Goal: Task Accomplishment & Management: Complete application form

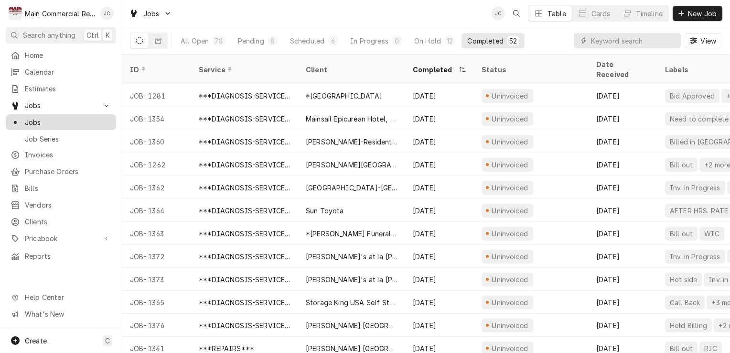
click at [33, 117] on span "Jobs" at bounding box center [68, 122] width 86 height 10
click at [687, 18] on span "New Job" at bounding box center [702, 14] width 32 height 10
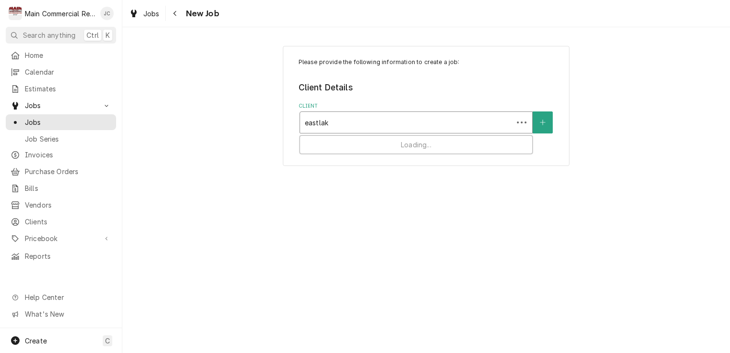
type input "eastlake"
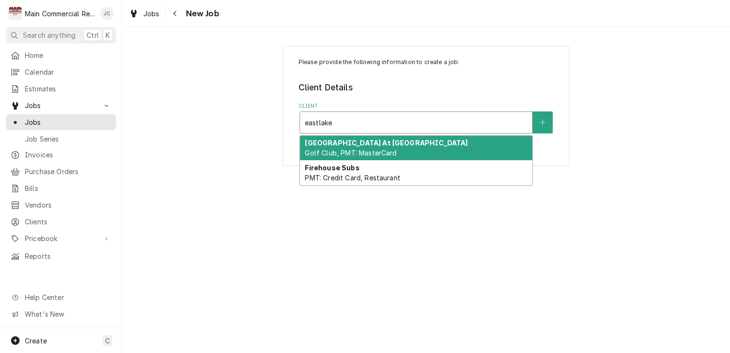
click at [435, 143] on strong "[GEOGRAPHIC_DATA] At [GEOGRAPHIC_DATA]" at bounding box center [386, 143] width 163 height 8
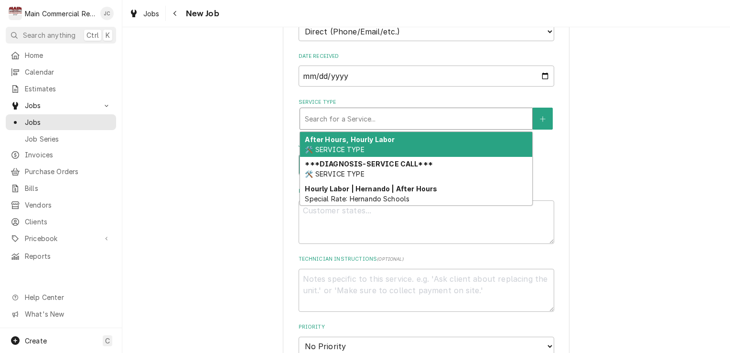
scroll to position [285, 0]
click at [383, 146] on div "After Hours, Hourly Labor 🛠️ SERVICE TYPE" at bounding box center [416, 143] width 232 height 25
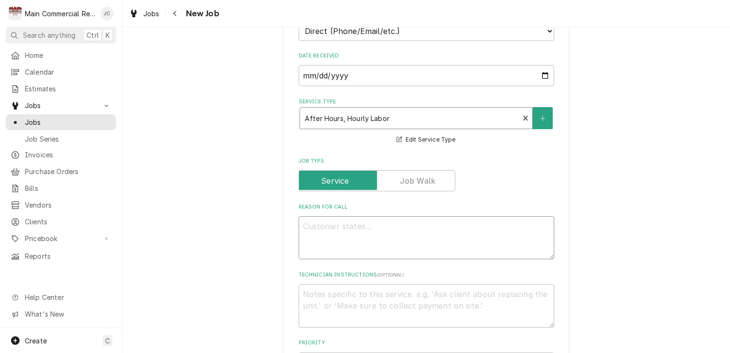
click at [434, 240] on textarea "Reason For Call" at bounding box center [427, 237] width 256 height 43
type textarea "x"
type textarea "j"
type textarea "x"
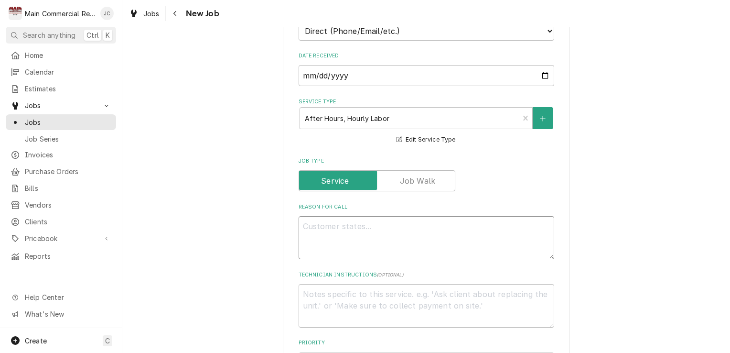
type textarea "P"
type textarea "x"
type textarea "Pr"
type textarea "x"
type textarea "Pr4"
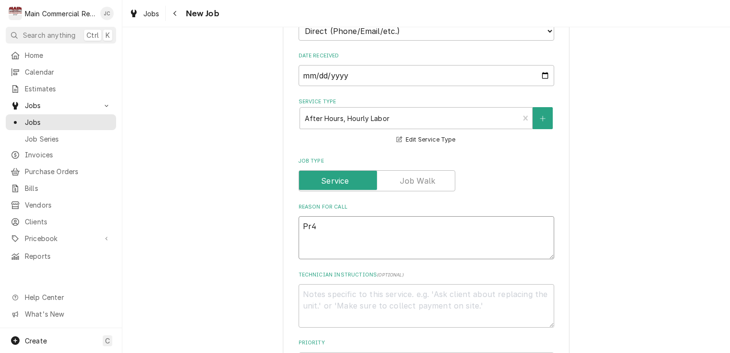
type textarea "x"
type textarea "Pr4e"
type textarea "x"
type textarea "Pr4"
type textarea "x"
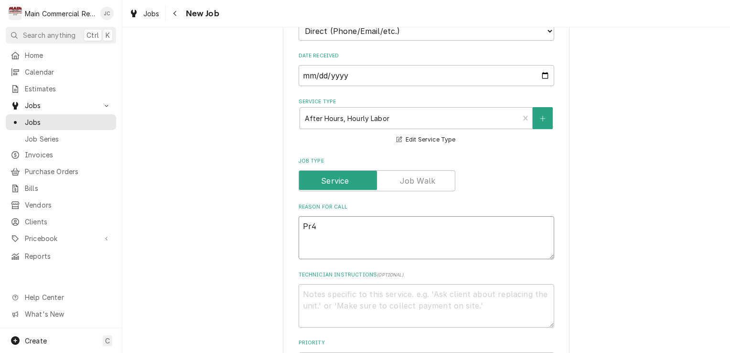
type textarea "Pr"
type textarea "x"
type textarea "Pre"
type textarea "x"
type textarea "Prep"
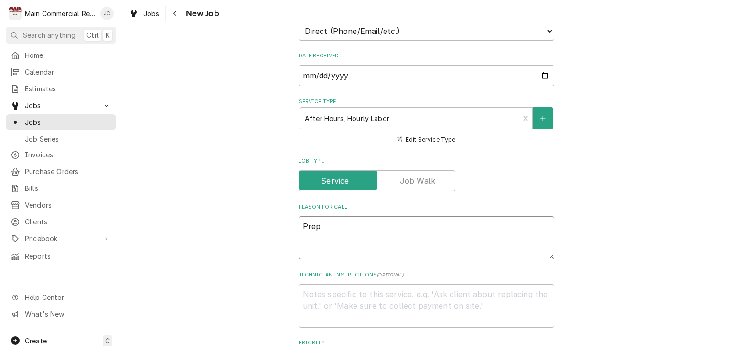
type textarea "x"
type textarea "Prep"
type textarea "x"
type textarea "Prep T"
type textarea "x"
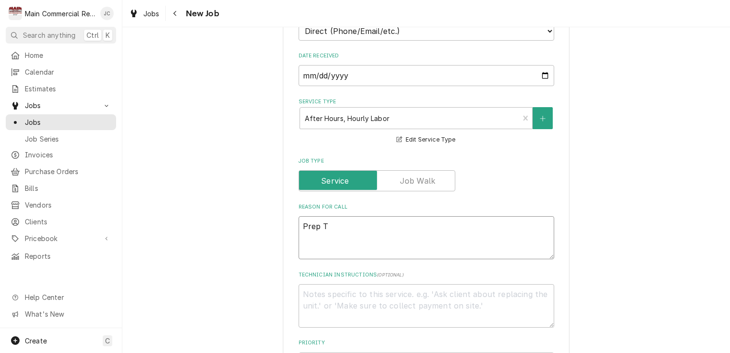
type textarea "Prep Ta"
type textarea "x"
type textarea "Prep Tab"
type textarea "x"
type textarea "Prep Tabl"
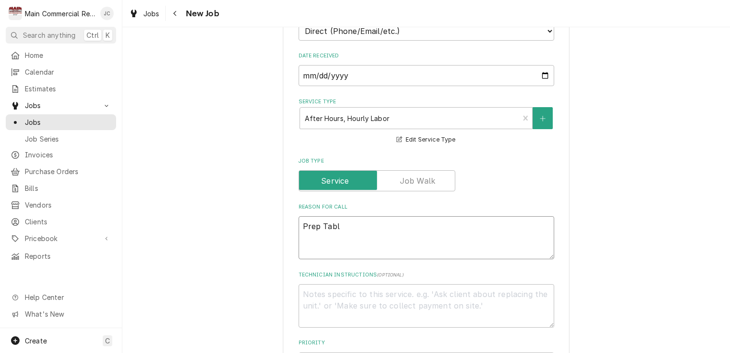
type textarea "x"
type textarea "Prep Table"
type textarea "x"
type textarea "Prep Table"
type textarea "x"
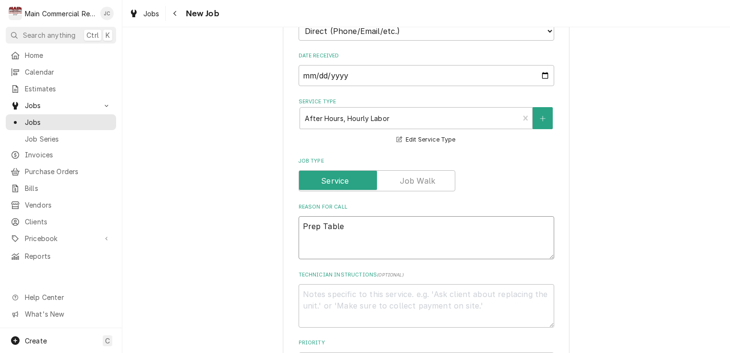
type textarea "Prep Table"
type textarea "x"
type textarea "Prep Table k"
type textarea "x"
type textarea "Prep Table ke"
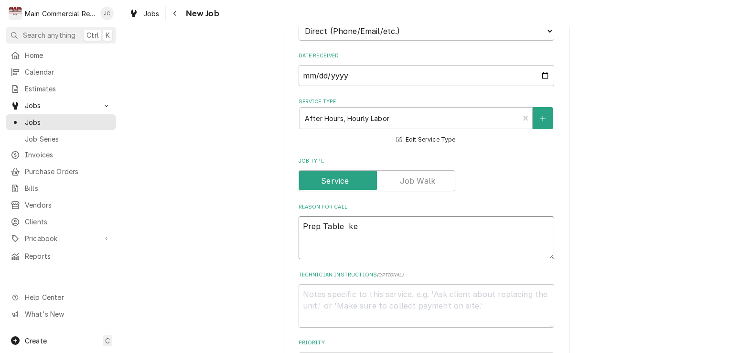
type textarea "x"
type textarea "Prep Table kee"
type textarea "x"
type textarea "Prep Table keep"
type textarea "x"
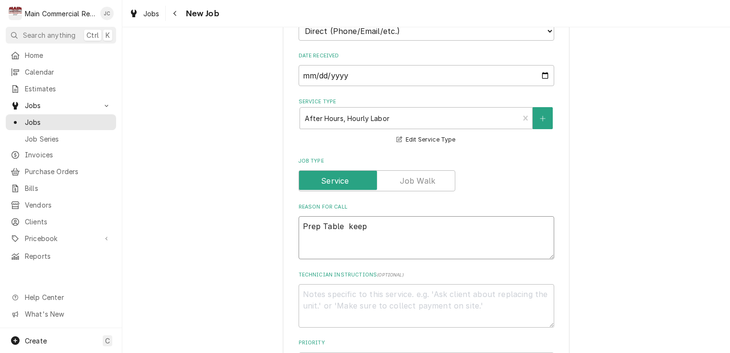
type textarea "Prep Table keeps"
type textarea "x"
type textarea "Prep Table keeps"
type textarea "x"
type textarea "Prep Table keeps s"
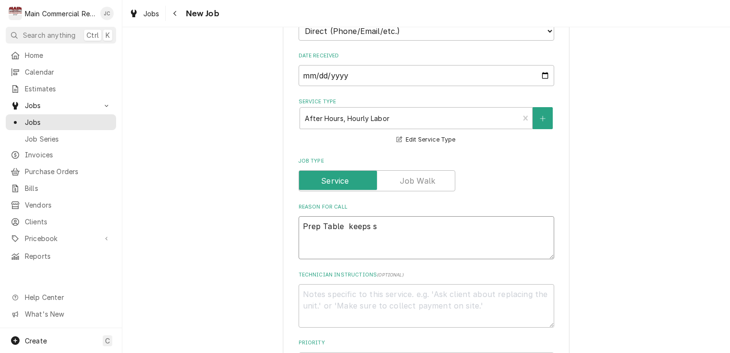
type textarea "x"
type textarea "Prep Table keeps sh"
type textarea "x"
type textarea "Prep Table keeps shu"
type textarea "x"
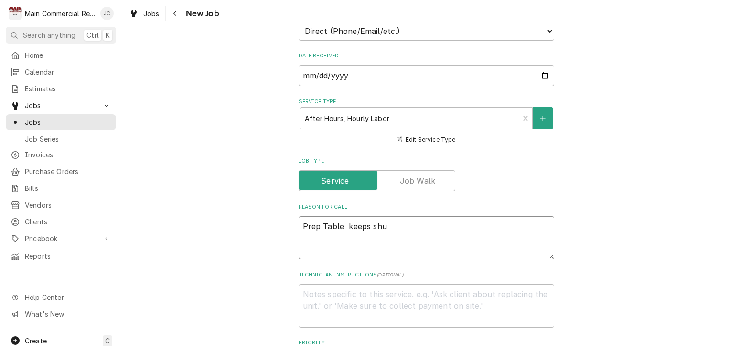
type textarea "Prep Table keeps shut"
type textarea "x"
type textarea "Prep Table keeps shutt"
type textarea "x"
type textarea "Prep Table keeps shutti"
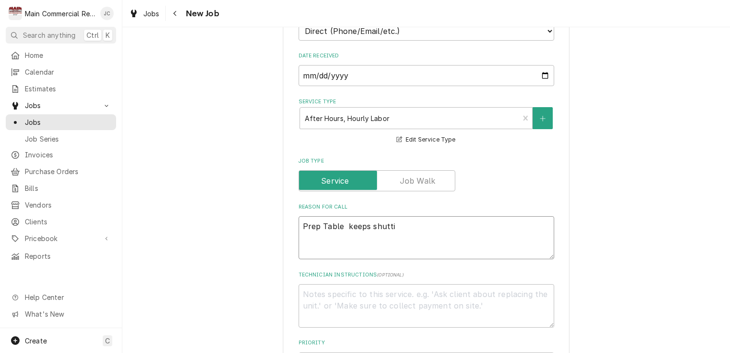
type textarea "x"
type textarea "Prep Table keeps shuttin"
type textarea "x"
type textarea "Prep Table keeps shutting"
type textarea "x"
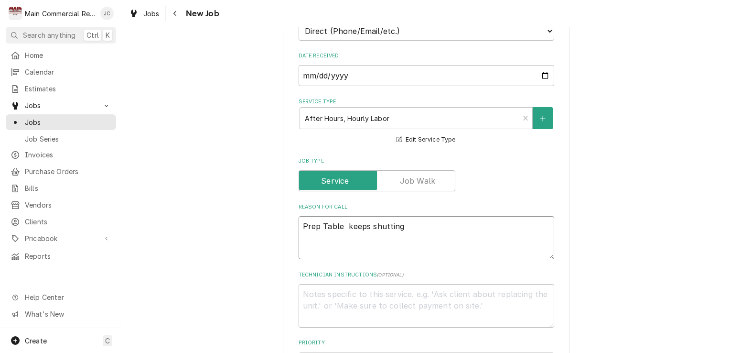
type textarea "Prep Table keeps shutting"
type textarea "x"
type textarea "Prep Table keeps shutting o"
type textarea "x"
type textarea "Prep Table keeps shutting of"
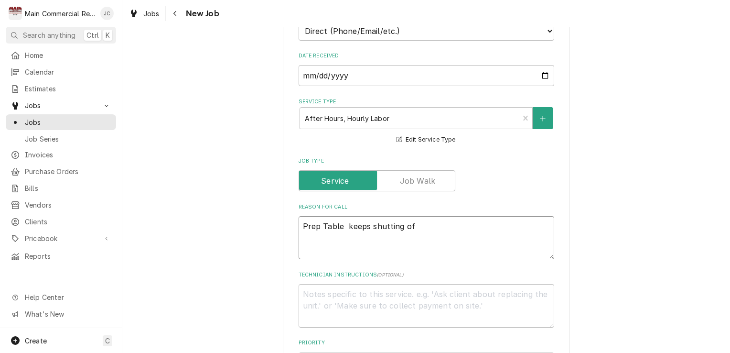
type textarea "x"
type textarea "Prep Table keeps shutting off"
type textarea "x"
type textarea "Prep Table keeps shutting off"
type textarea "x"
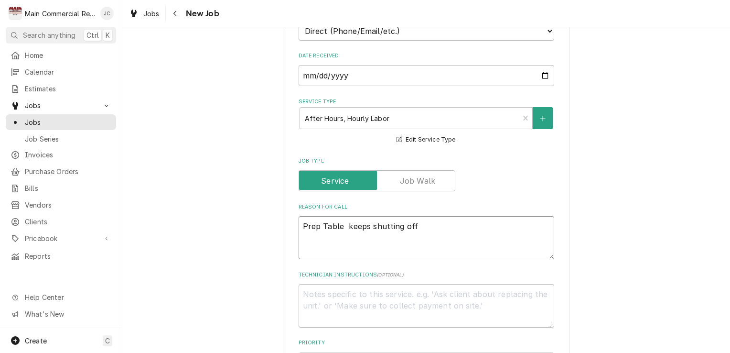
type textarea "Prep Table keeps shutting off d"
type textarea "x"
type textarea "Prep Table keeps shutting off du"
type textarea "x"
type textarea "Prep Table keeps shutting off due"
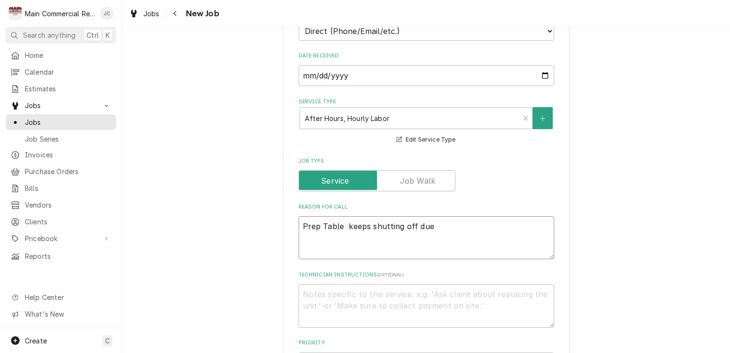
type textarea "x"
type textarea "Prep Table keeps shutting off due"
type textarea "x"
type textarea "Prep Table keeps shutting off due t"
type textarea "x"
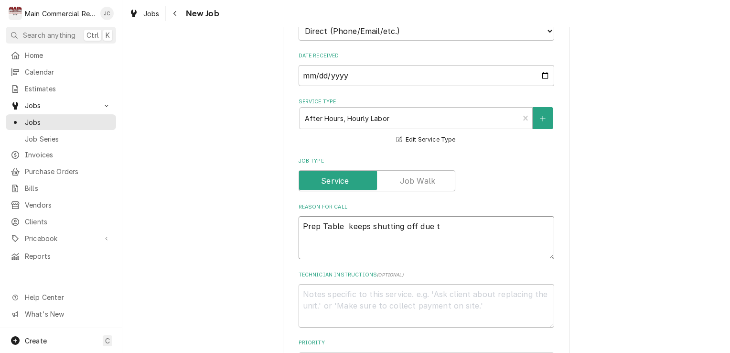
type textarea "Prep Table keeps shutting off due to"
type textarea "x"
type textarea "Prep Table keeps shutting off due to"
type textarea "x"
type textarea "Prep Table keeps shutting off due to t"
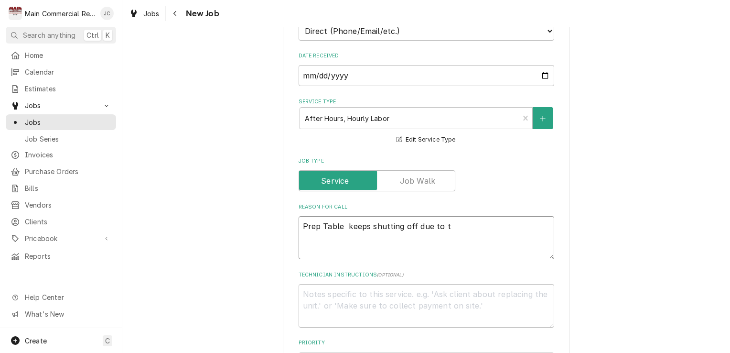
type textarea "x"
type textarea "Prep Table keeps shutting off due to the4"
type textarea "x"
type textarea "Prep Table keeps shutting off due to the4"
type textarea "x"
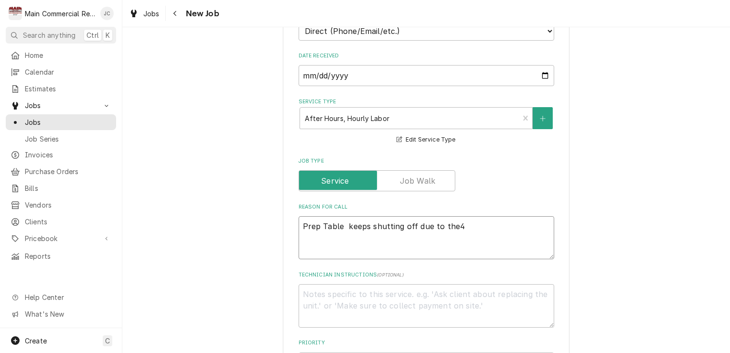
type textarea "Prep Table keeps shutting off due to the4 b"
type textarea "x"
type textarea "Prep Table keeps shutting off due to the4 br"
type textarea "x"
type textarea "Prep Table keeps shutting off due to the4 bre"
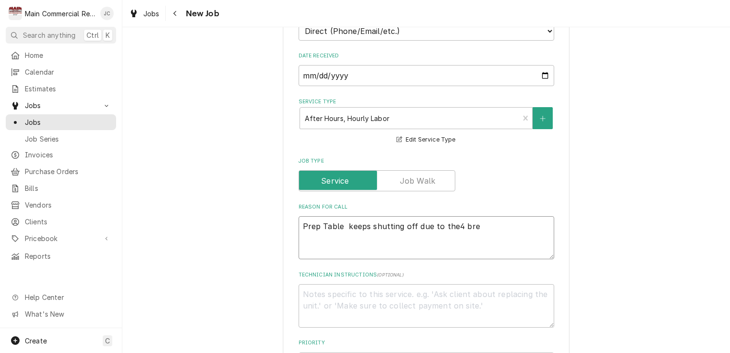
type textarea "x"
type textarea "Prep Table keeps shutting off due to the4 brea"
type textarea "x"
type textarea "Prep Table keeps shutting off due to the4 break"
type textarea "x"
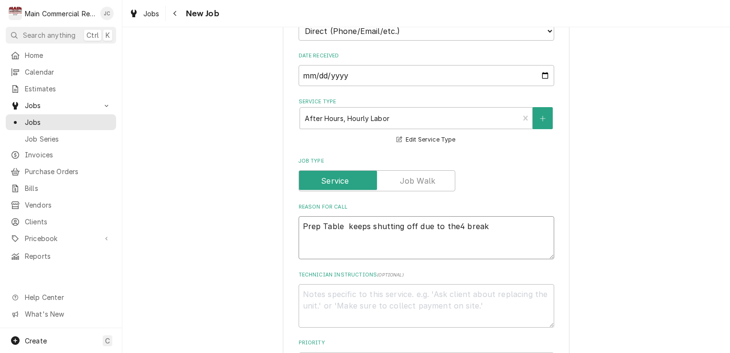
type textarea "Prep Table keeps shutting off due to the4 breake"
type textarea "x"
type textarea "Prep Table keeps shutting off due to the4 breaker"
type textarea "x"
type textarea "Prep Table keeps shutting off due to the4 breakers"
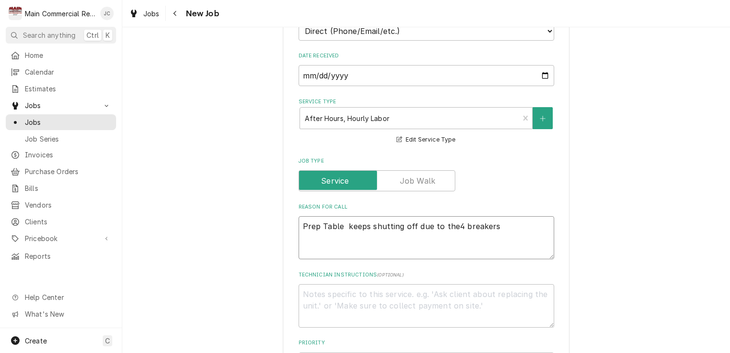
type textarea "x"
type textarea "Prep Table keeps shutting off due to the4 breakers."
type textarea "x"
type textarea "Prep Table keeps shutting off due to the4 breakers."
type textarea "x"
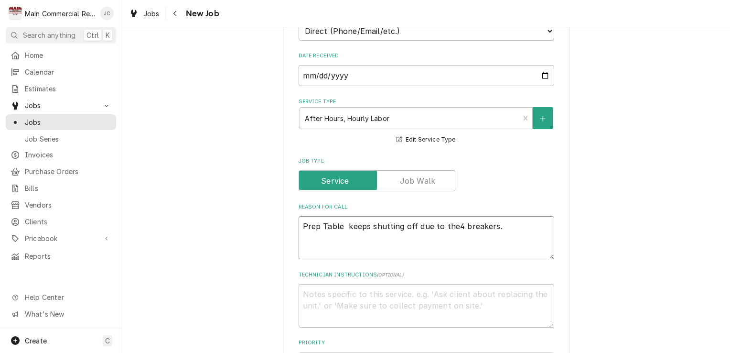
type textarea "Prep Table keeps shutting off due to the4 breakers"
type textarea "x"
type textarea "Prep Table keeps shutting off due to the4 breaker"
type textarea "x"
type textarea "Prep Table keeps shutting off due to the4 breake"
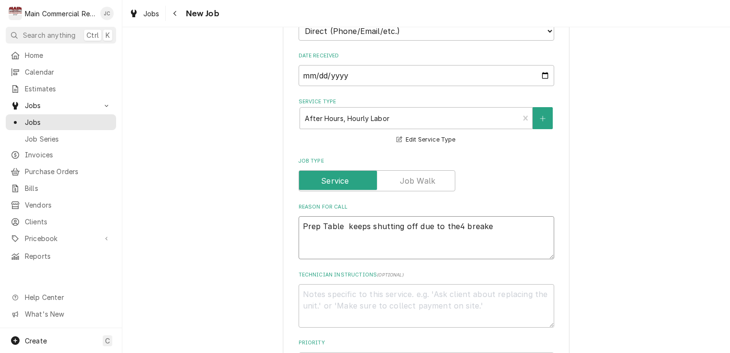
type textarea "x"
type textarea "Prep Table keeps shutting off due to the4 break"
type textarea "x"
type textarea "Prep Table keeps shutting off due to the4 brea"
type textarea "x"
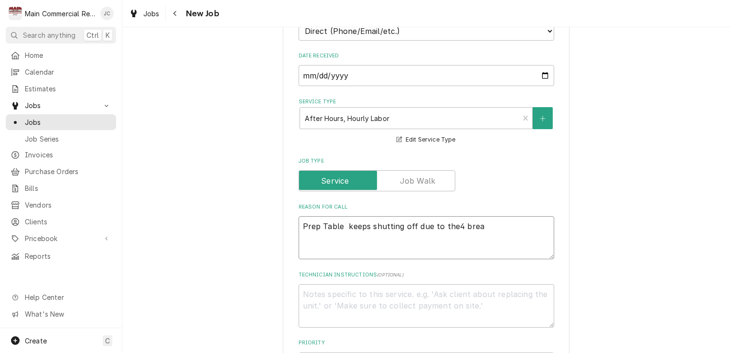
type textarea "Prep Table keeps shutting off due to the4 bre"
type textarea "x"
type textarea "Prep Table keeps shutting off due to the4 br"
type textarea "x"
type textarea "Prep Table keeps shutting off due to the4 b"
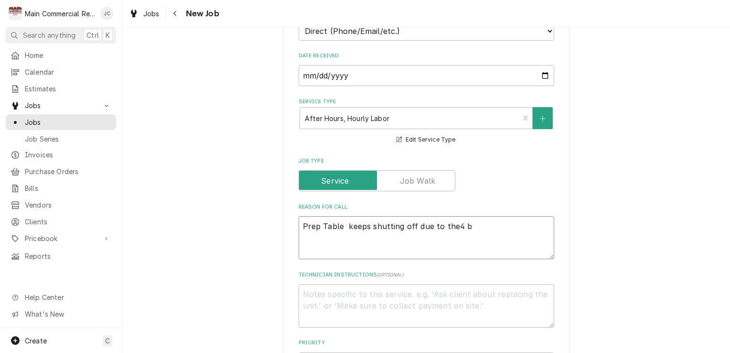
type textarea "x"
type textarea "Prep Table keeps shutting off due to the4"
type textarea "x"
type textarea "Prep Table keeps shutting off due to the4"
type textarea "x"
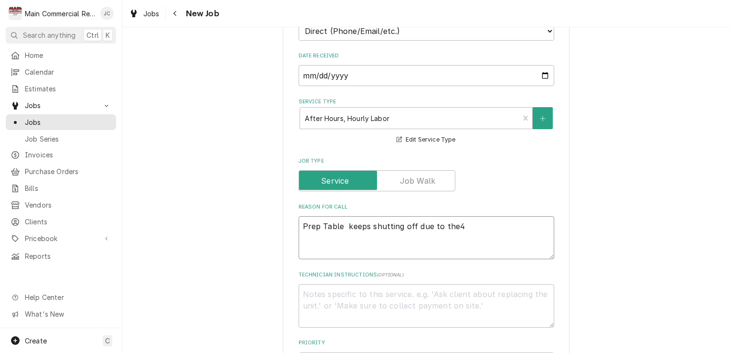
type textarea "Prep Table keeps shutting off due to the"
type textarea "x"
type textarea "Prep Table keeps shutting off due to th"
type textarea "x"
type textarea "Prep Table keeps shutting off due to t"
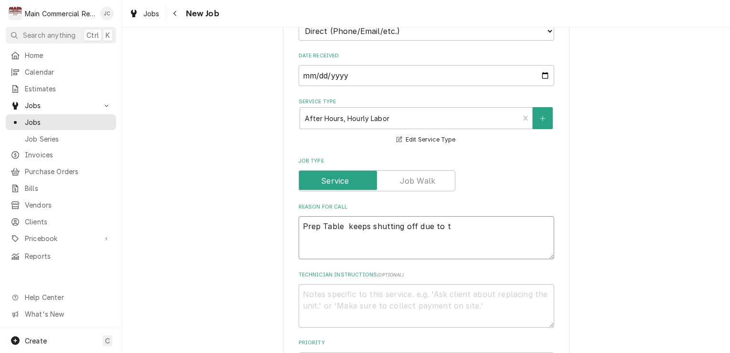
type textarea "x"
type textarea "Prep Table keeps shutting off due to"
type textarea "x"
type textarea "Prep Table keeps shutting off due t"
type textarea "x"
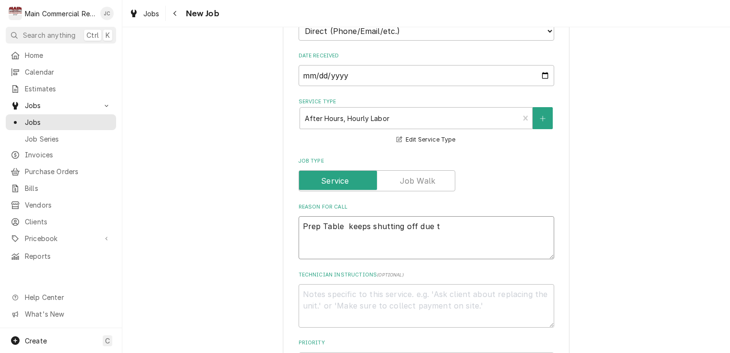
type textarea "Prep Table keeps shutting off due"
type textarea "x"
type textarea "Prep Table keeps shutting off due"
type textarea "x"
type textarea "Prep Table keeps shutting off du"
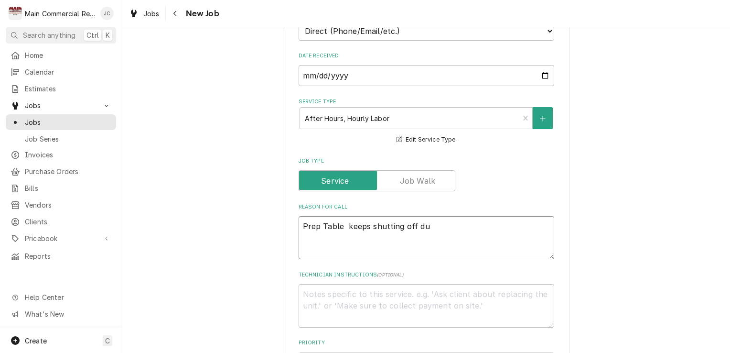
type textarea "x"
type textarea "Prep Table keeps shutting off d"
type textarea "x"
type textarea "Prep Table keeps shutting off"
type textarea "x"
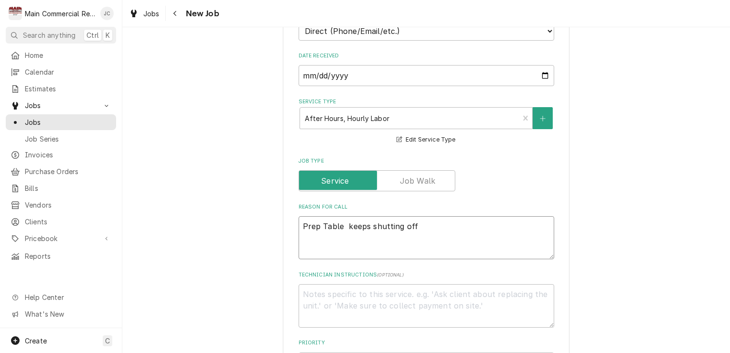
type textarea "Prep Table keeps shutting off"
type textarea "x"
type textarea "Prep Table keeps shutting of"
type textarea "x"
type textarea "Prep Table keeps shutting o"
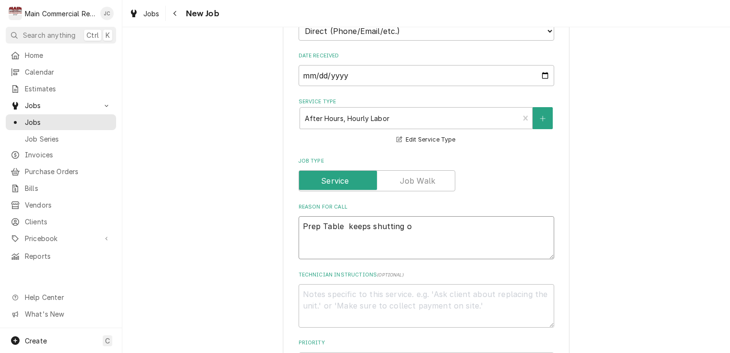
type textarea "x"
type textarea "Prep Table keeps shutting"
type textarea "x"
type textarea "Prep Table keeps shutting"
type textarea "x"
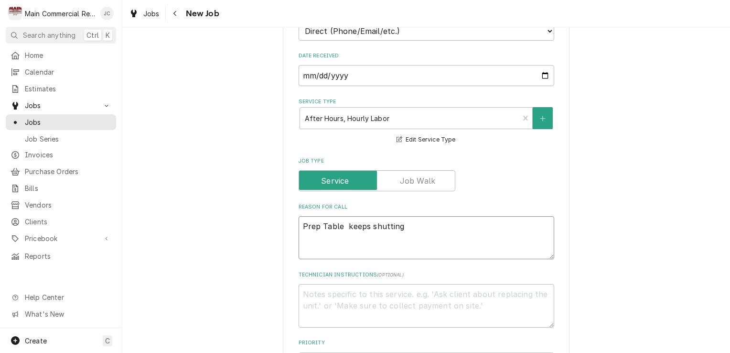
type textarea "Prep Table keeps shuttin"
type textarea "x"
type textarea "Prep Table keeps shutti"
type textarea "x"
type textarea "Prep Table keeps shutt"
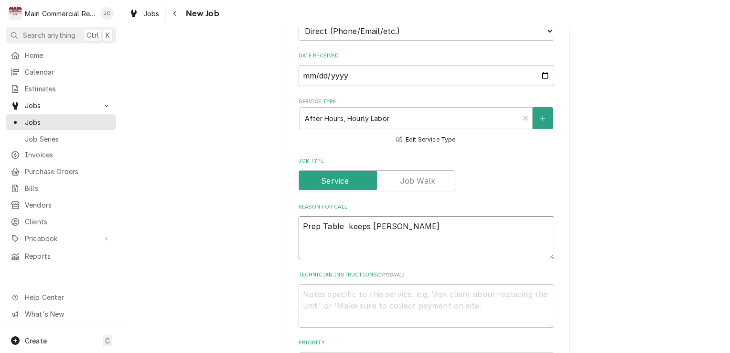
type textarea "x"
type textarea "Prep Table keeps shut"
type textarea "x"
type textarea "Prep Table keeps shu"
type textarea "x"
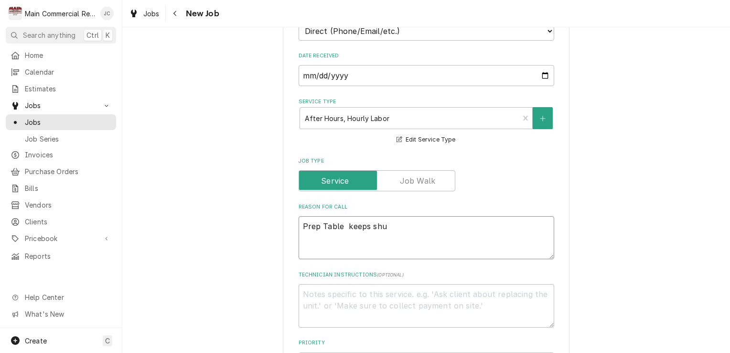
type textarea "Prep Table keeps sh"
type textarea "x"
type textarea "Prep Table keeps s"
type textarea "x"
type textarea "Prep Table keeps"
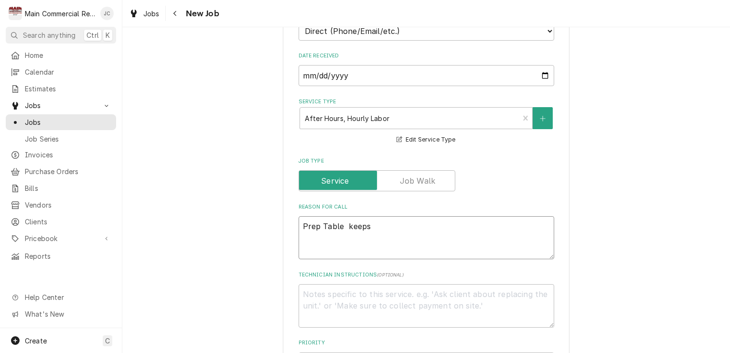
type textarea "x"
type textarea "Prep Table keeps"
type textarea "x"
type textarea "Prep Table keep"
type textarea "x"
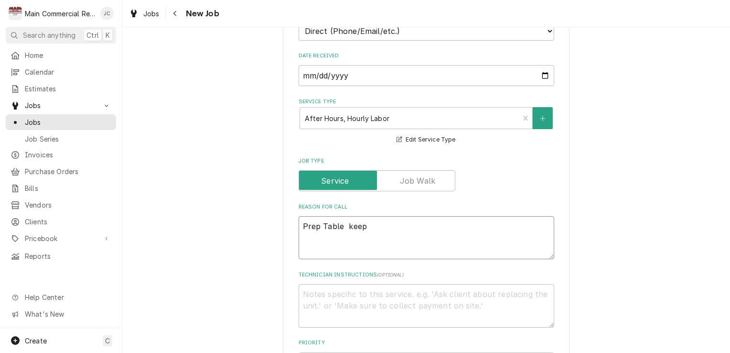
type textarea "Prep Table kee"
type textarea "x"
type textarea "Prep Table ke"
type textarea "x"
type textarea "Prep Table k"
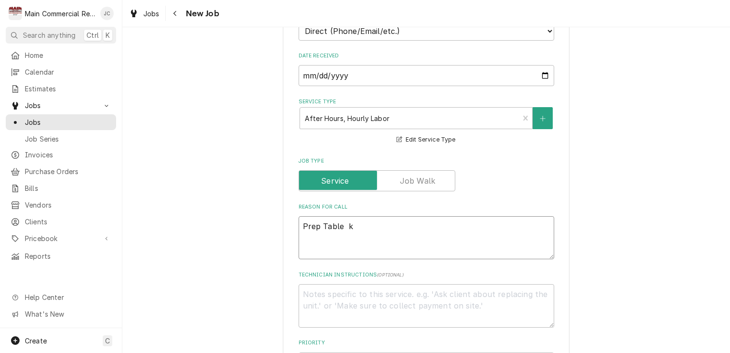
type textarea "x"
type textarea "Prep Table"
type textarea "x"
type textarea "Prep Table"
type textarea "x"
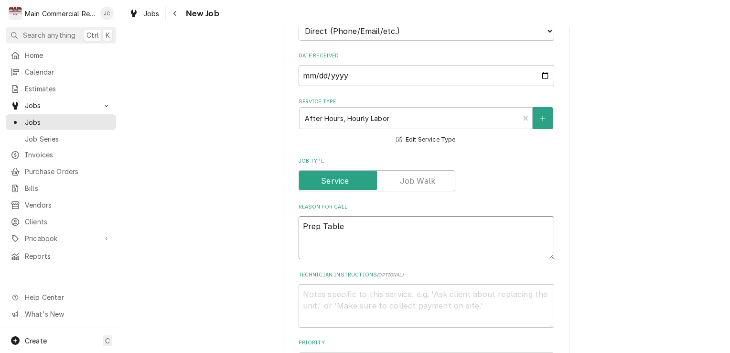
type textarea "Prep Table"
type textarea "x"
type textarea "Prep Tabl"
click at [388, 235] on textarea "Fridge goes off due to breaker... Happens when sandwich cooler turns on." at bounding box center [427, 237] width 256 height 43
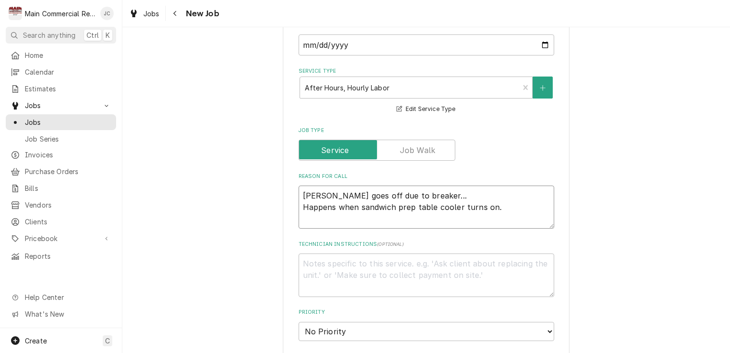
scroll to position [319, 0]
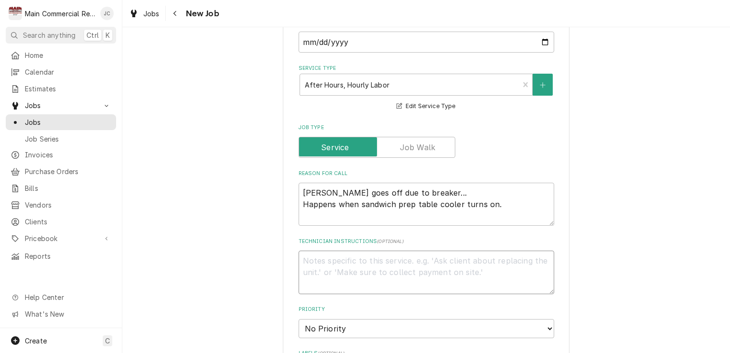
click at [470, 277] on textarea "Technician Instructions ( optional )" at bounding box center [427, 271] width 256 height 43
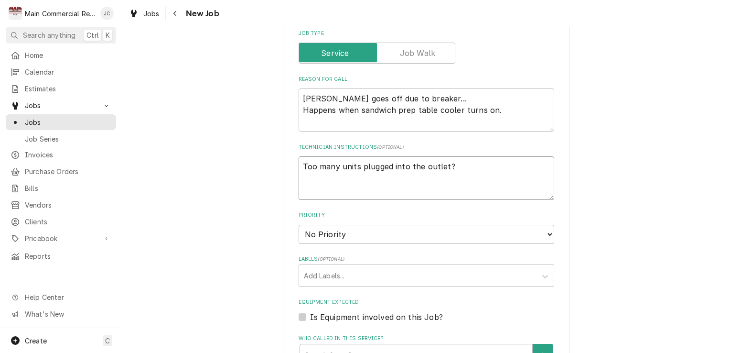
scroll to position [422, 0]
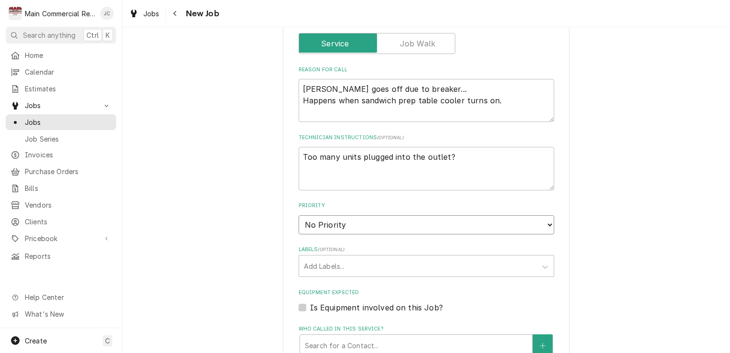
click at [520, 232] on select "No Priority Urgent High Medium Low" at bounding box center [427, 224] width 256 height 19
click at [299, 215] on select "No Priority Urgent High Medium Low" at bounding box center [427, 224] width 256 height 19
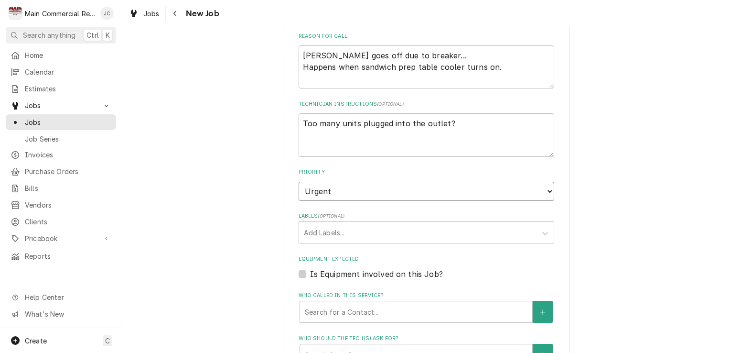
scroll to position [462, 0]
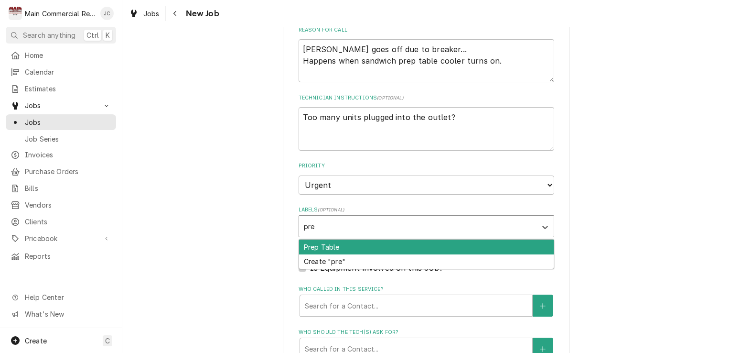
click at [342, 251] on div "Prep Table" at bounding box center [426, 246] width 255 height 15
click at [372, 251] on div "AFTER HRS. RATE" at bounding box center [426, 246] width 255 height 15
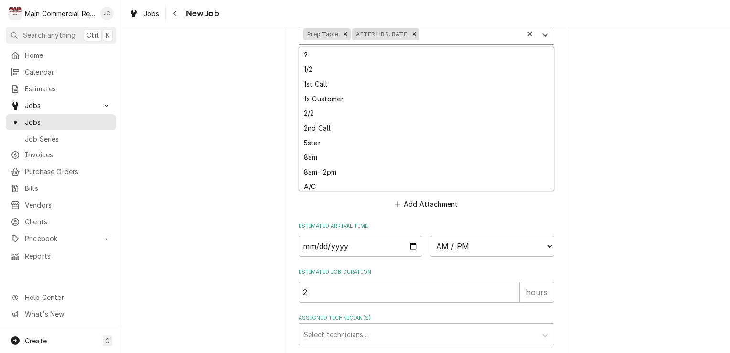
scroll to position [655, 0]
click at [376, 250] on input "Date" at bounding box center [361, 245] width 124 height 21
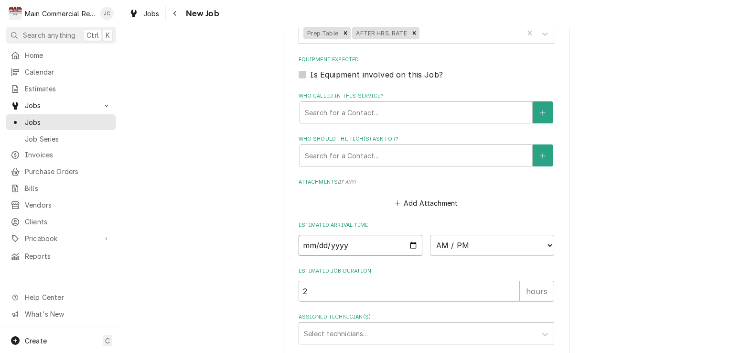
click at [410, 249] on input "Date" at bounding box center [361, 245] width 124 height 21
click at [405, 245] on input "2025-09-27" at bounding box center [361, 245] width 124 height 21
click at [538, 249] on select "AM / PM 6:00 AM 6:15 AM 6:30 AM 6:45 AM 7:00 AM 7:15 AM 7:30 AM 7:45 AM 8:00 AM…" at bounding box center [492, 245] width 124 height 21
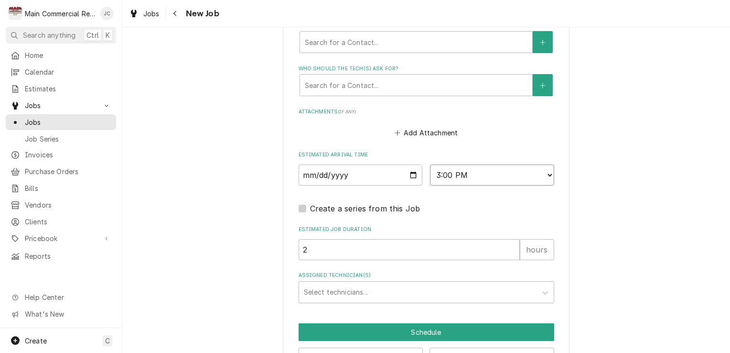
scroll to position [759, 0]
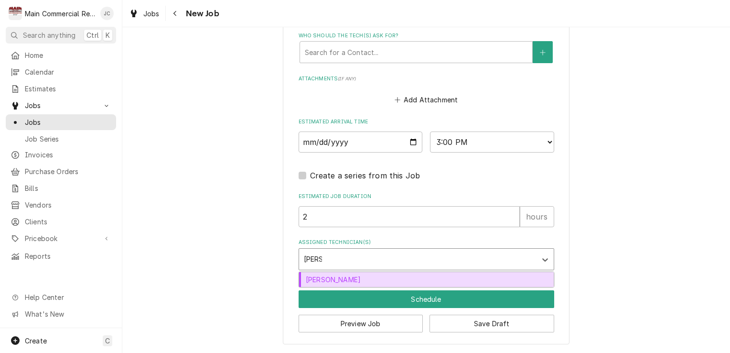
click at [361, 275] on div "Dorian Wertz" at bounding box center [426, 279] width 255 height 15
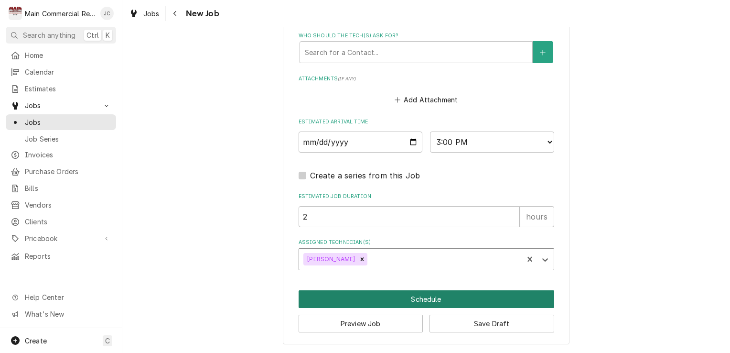
click at [429, 305] on button "Schedule" at bounding box center [427, 299] width 256 height 18
